Goal: Find contact information: Find contact information

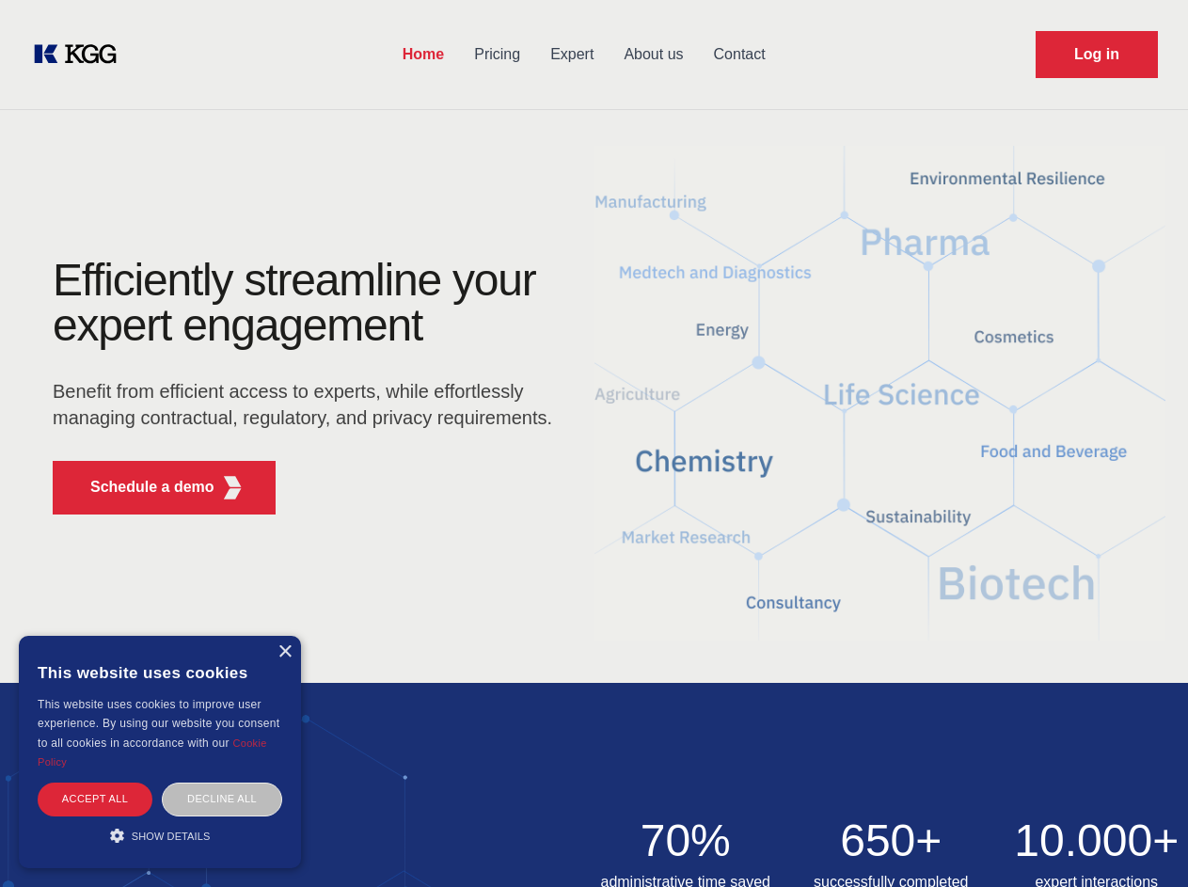
click at [594, 443] on div "Efficiently streamline your expert engagement Benefit from efficient access to …" at bounding box center [309, 394] width 572 height 272
click at [141, 487] on p "Schedule a demo" at bounding box center [152, 487] width 124 height 23
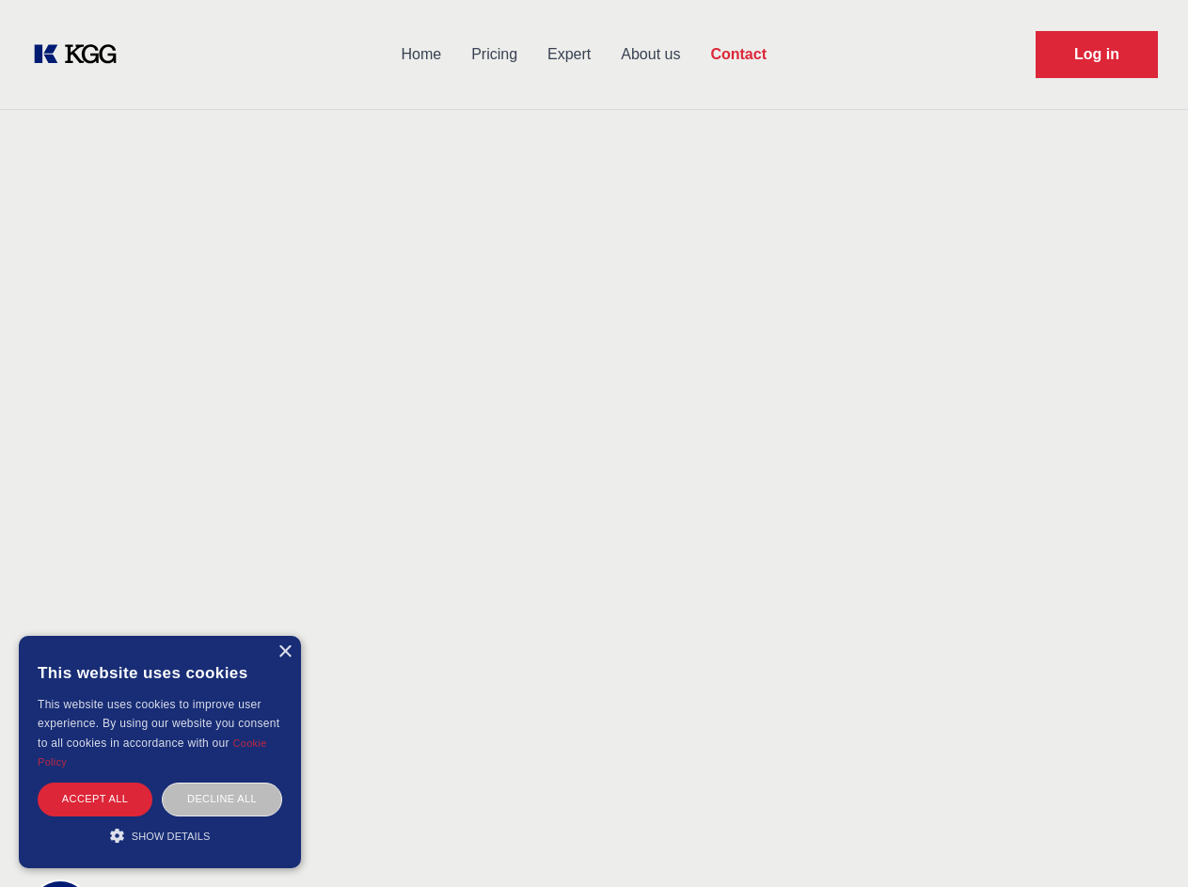
click at [284, 652] on div "× This website uses cookies This website uses cookies to improve user experienc…" at bounding box center [160, 752] width 282 height 232
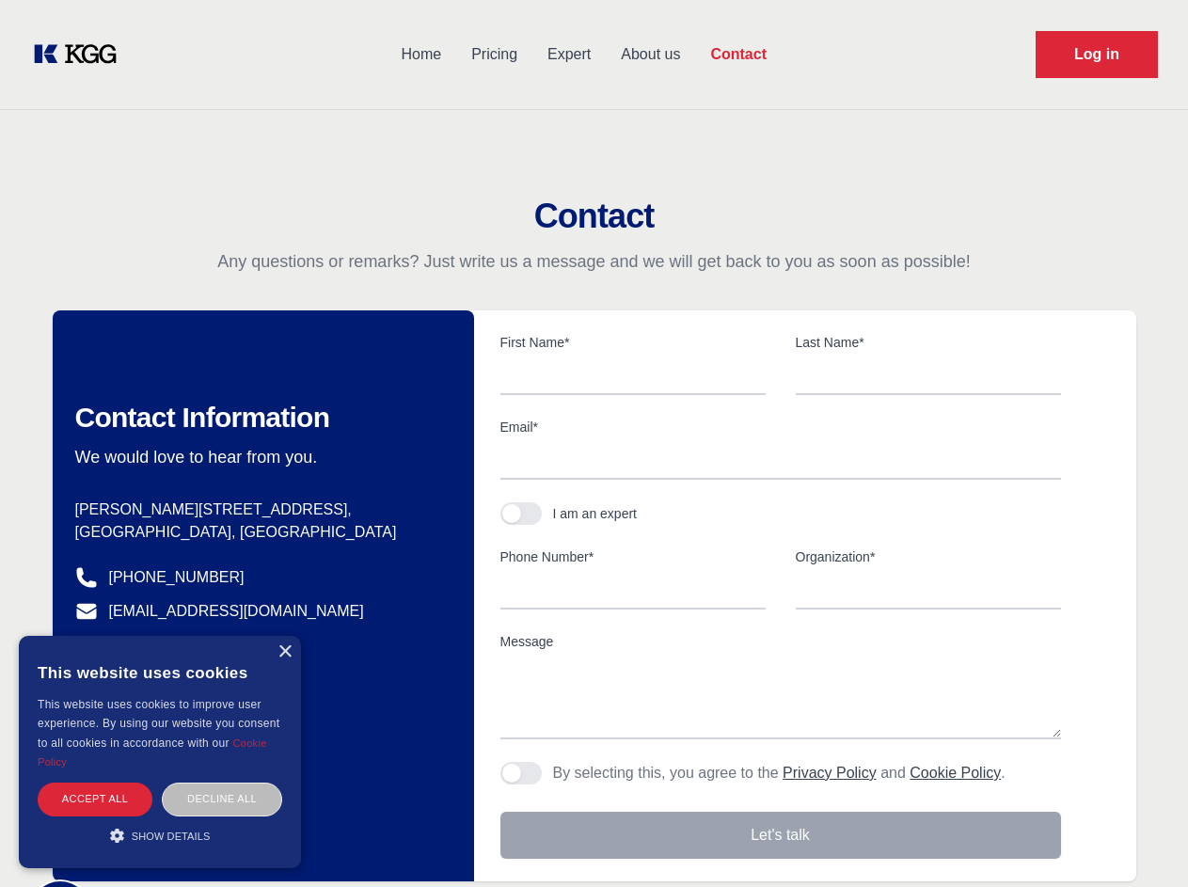
click at [95, 799] on div "Accept all" at bounding box center [95, 799] width 115 height 33
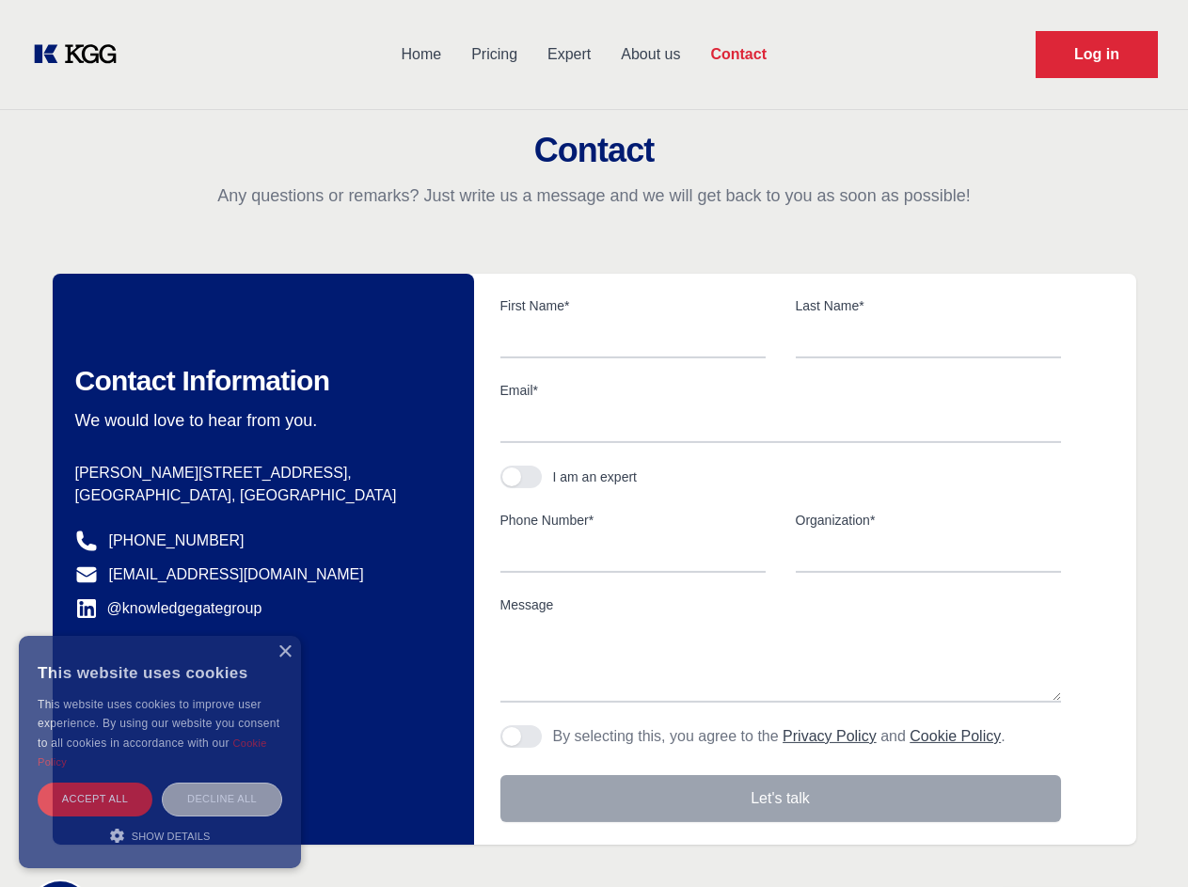
click at [222, 799] on div "Decline all" at bounding box center [222, 799] width 120 height 33
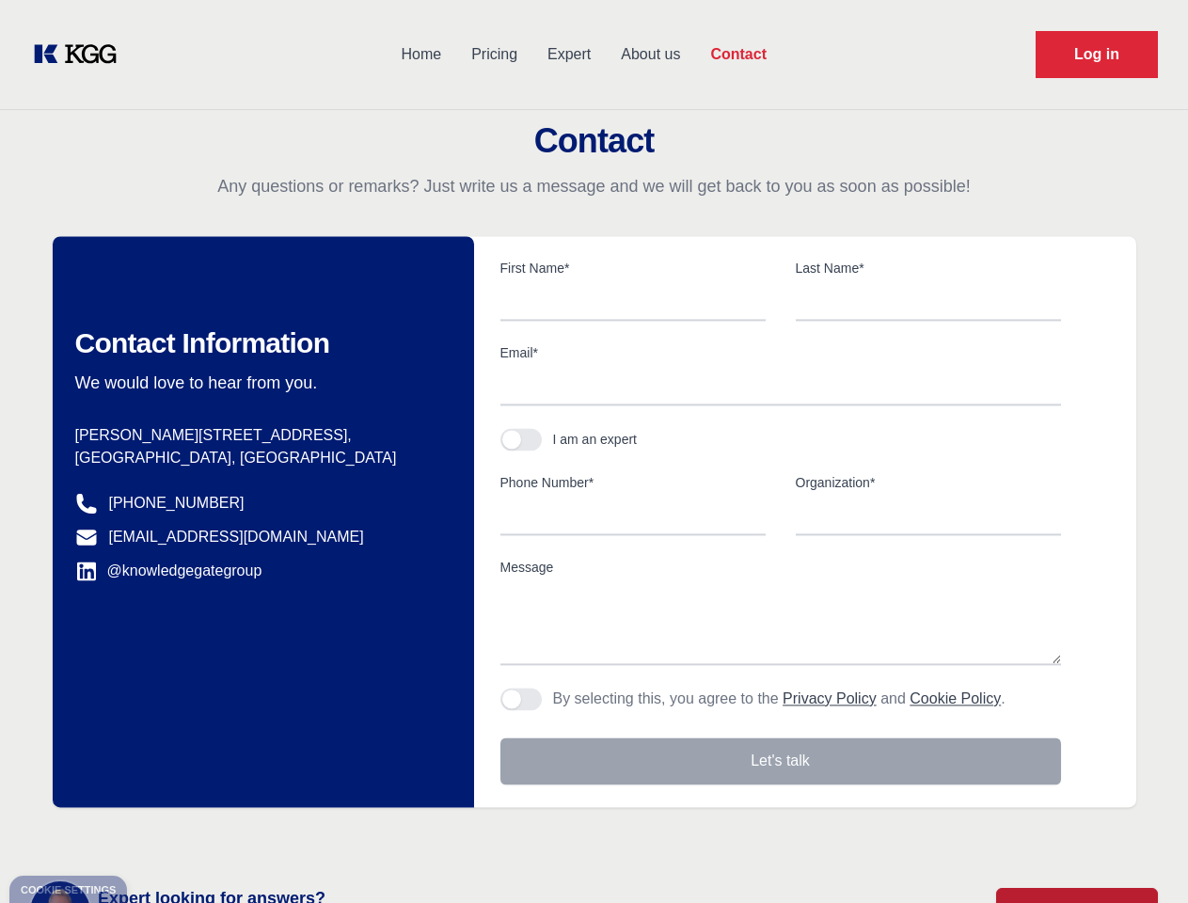
click at [160, 835] on main "Contact Any questions or remarks? Just write us a message and we will get back …" at bounding box center [594, 489] width 1188 height 979
